Goal: Download file/media

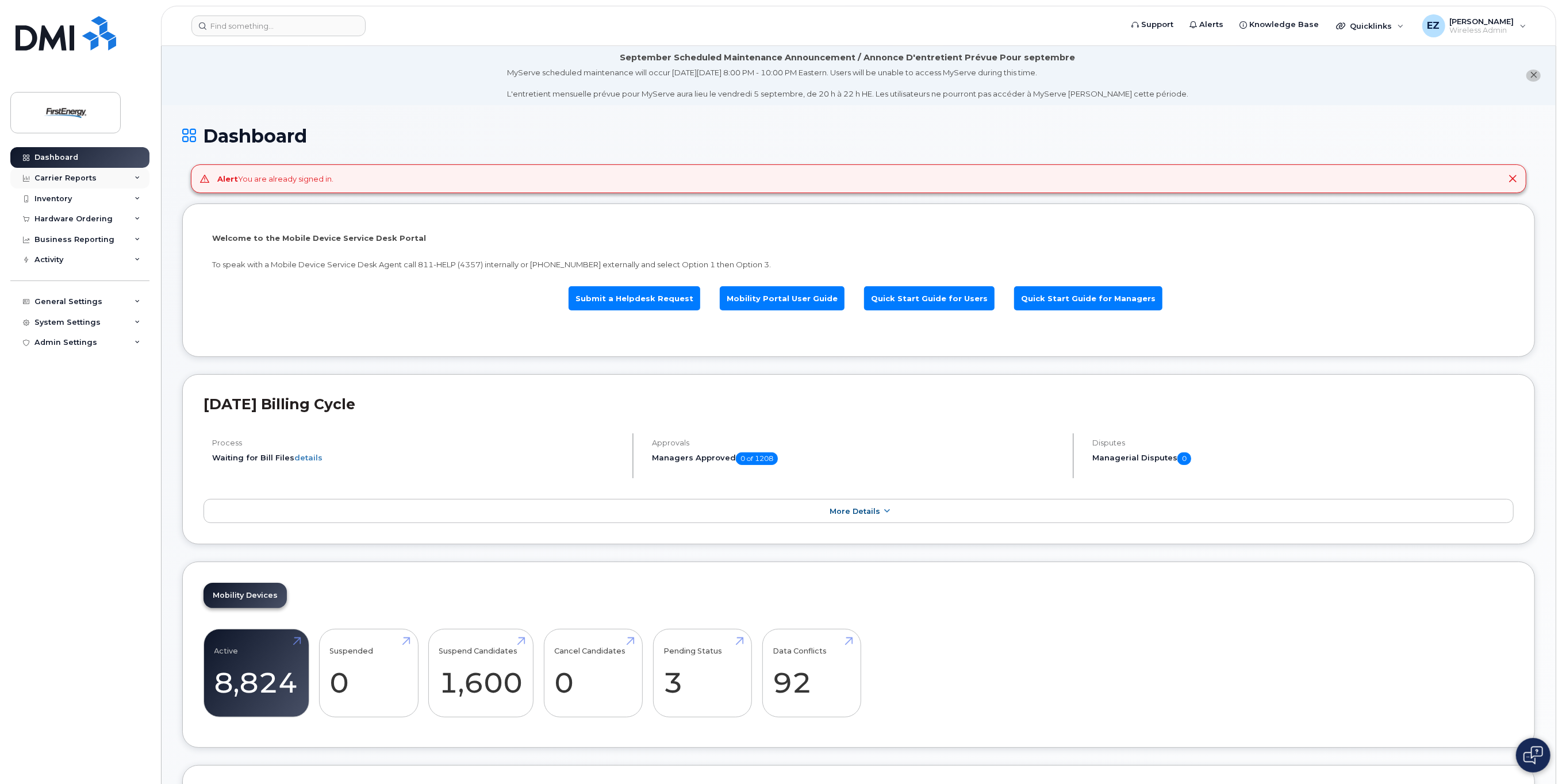
click at [85, 171] on div "Carrier Reports" at bounding box center [80, 178] width 139 height 21
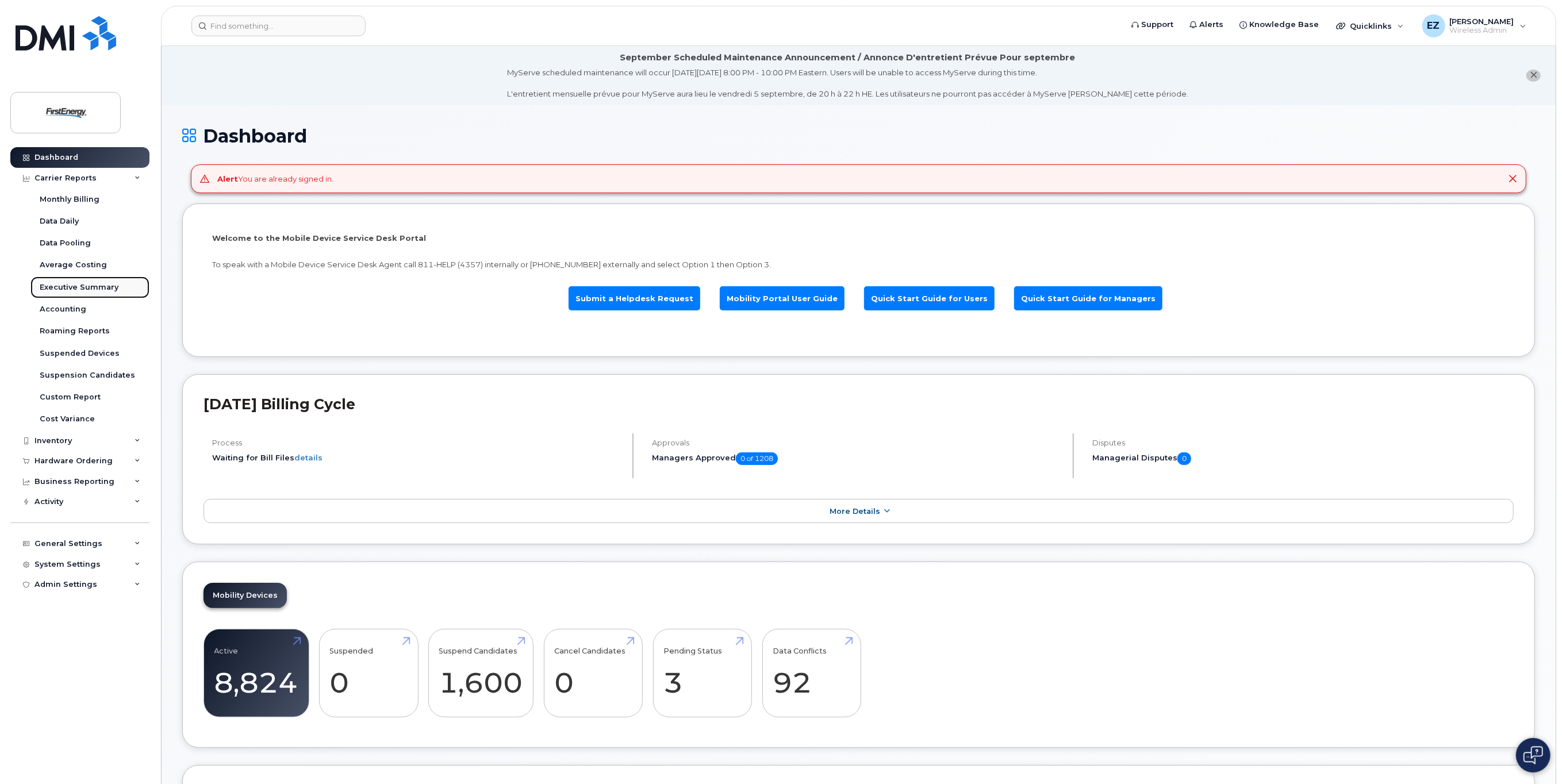
click at [74, 288] on div "Executive Summary" at bounding box center [79, 287] width 79 height 10
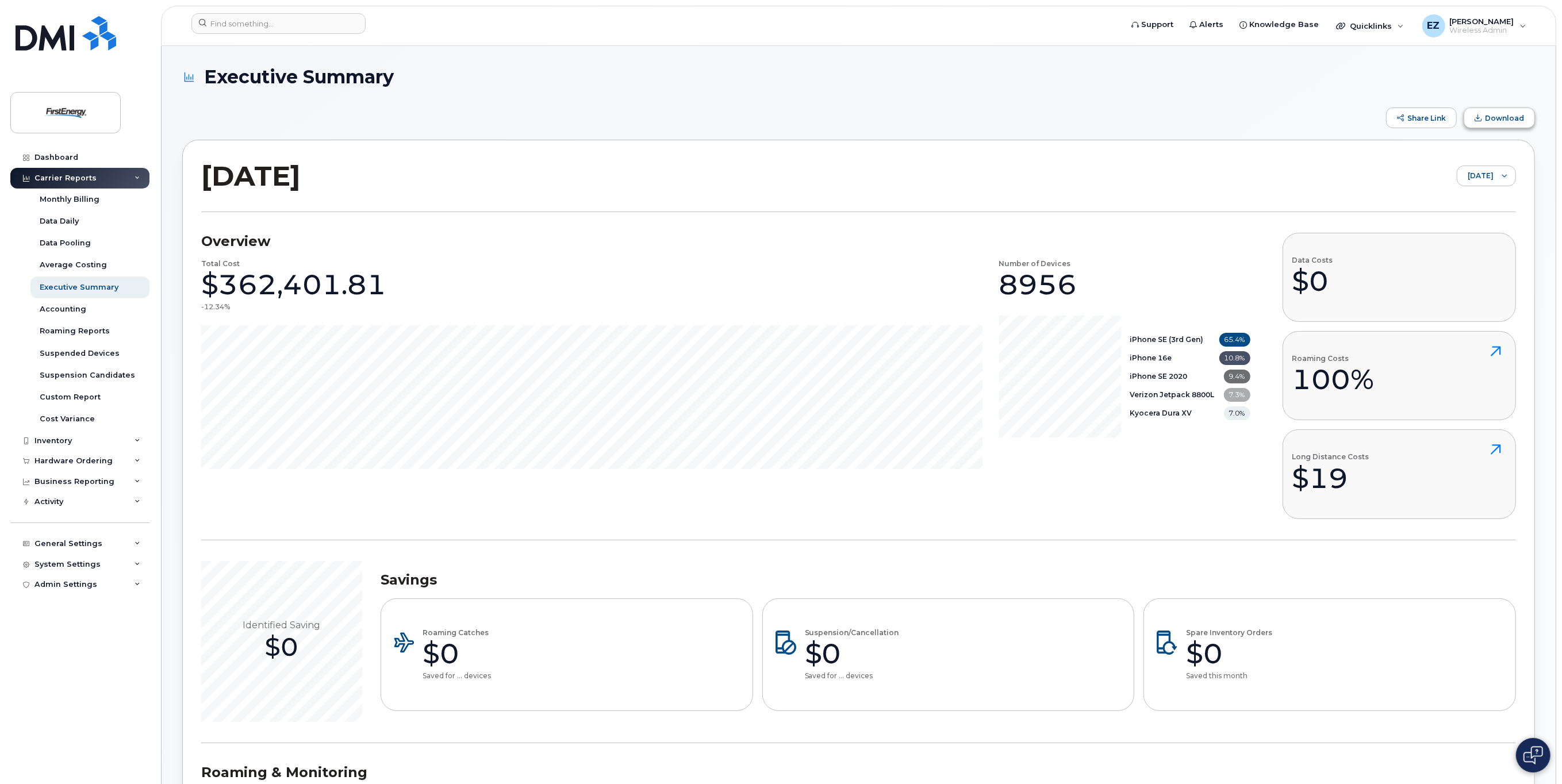
click at [1502, 118] on span "Download" at bounding box center [1504, 118] width 39 height 9
click at [46, 439] on div "Inventory" at bounding box center [53, 441] width 37 height 9
click at [57, 465] on div "Mobility Devices" at bounding box center [72, 461] width 65 height 10
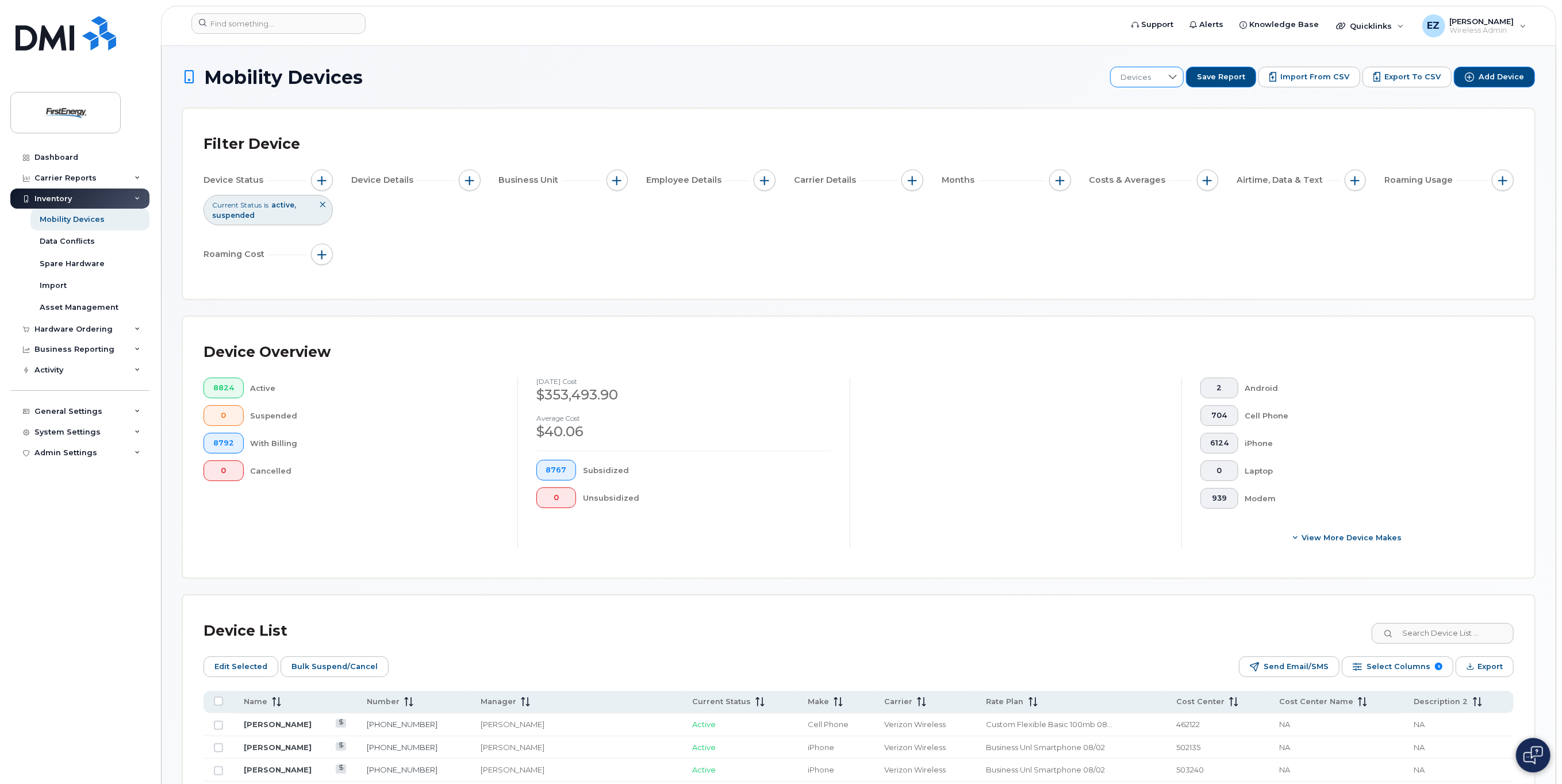
click at [1178, 78] on icon at bounding box center [1172, 76] width 9 height 9
click at [1199, 200] on span "Full Inventory Act_Suspend_Cancelled" at bounding box center [1204, 197] width 144 height 11
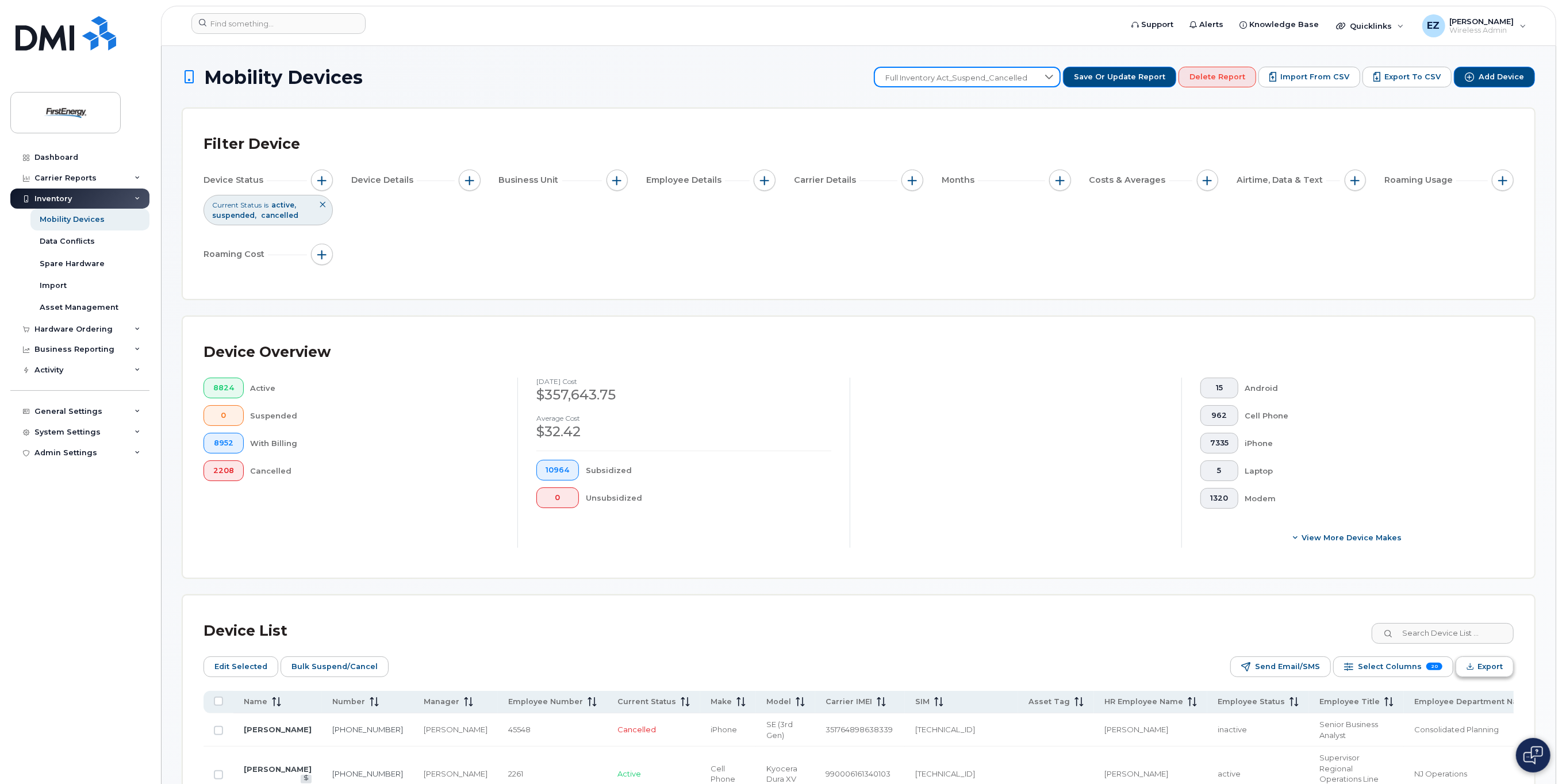
click at [1490, 666] on span "Export" at bounding box center [1490, 666] width 25 height 17
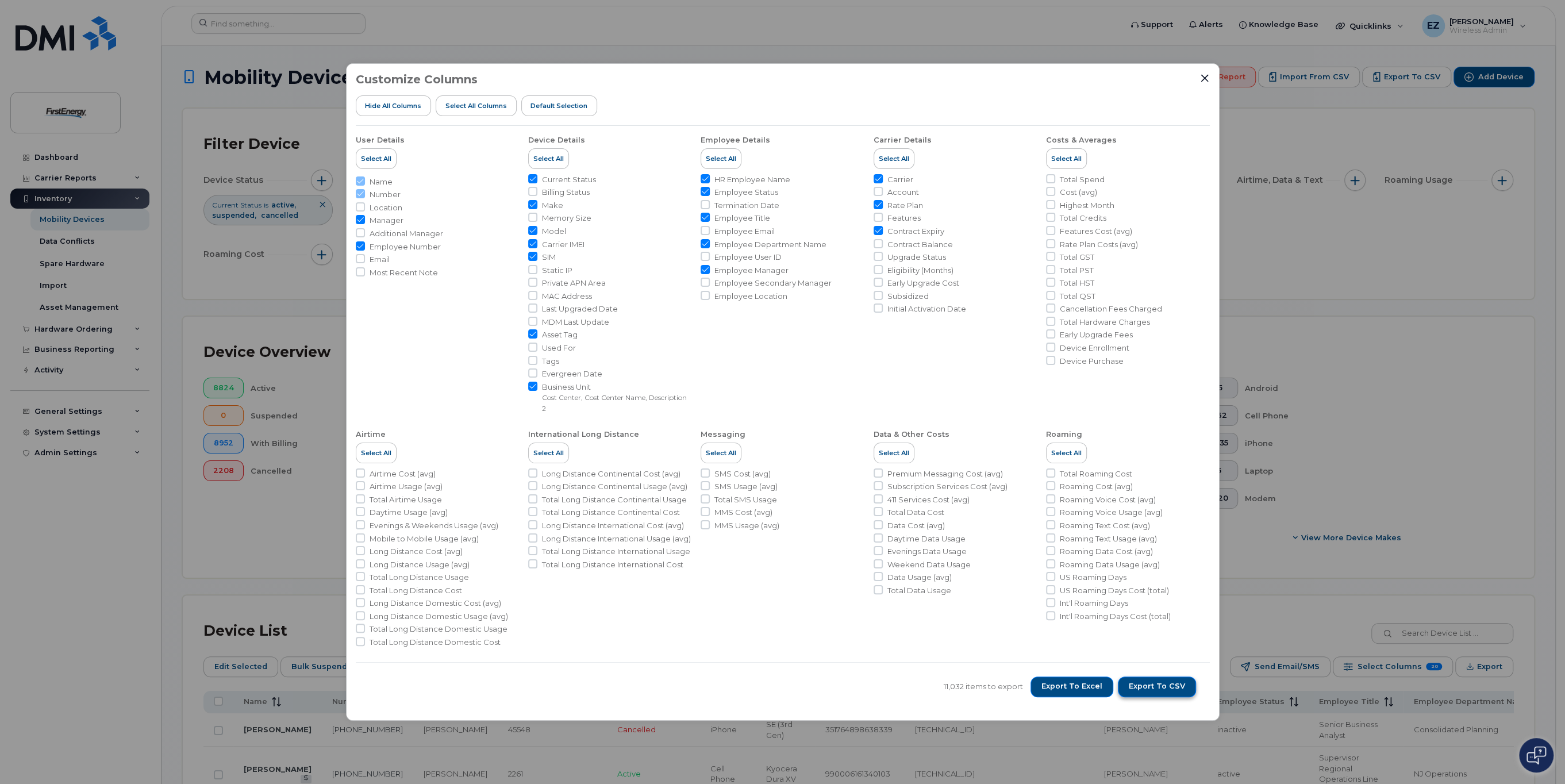
click at [1160, 684] on span "Export to CSV" at bounding box center [1157, 686] width 56 height 10
click at [1204, 79] on icon "Close" at bounding box center [1204, 78] width 9 height 9
